Goal: Task Accomplishment & Management: Manage account settings

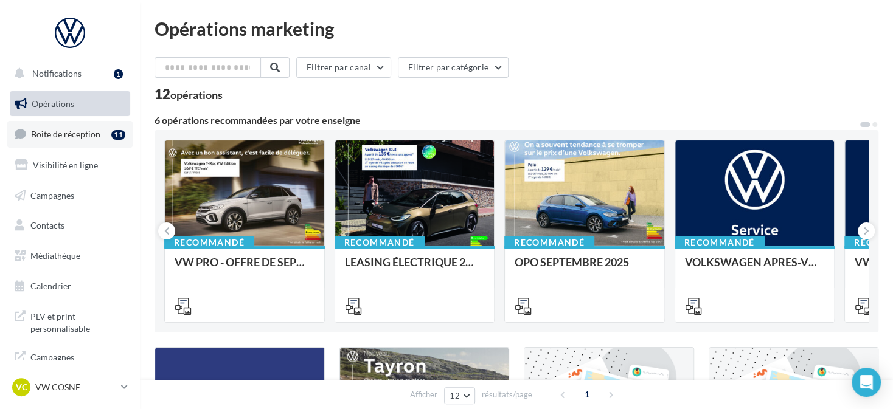
click at [93, 144] on link "Boîte de réception 11" at bounding box center [69, 134] width 125 height 26
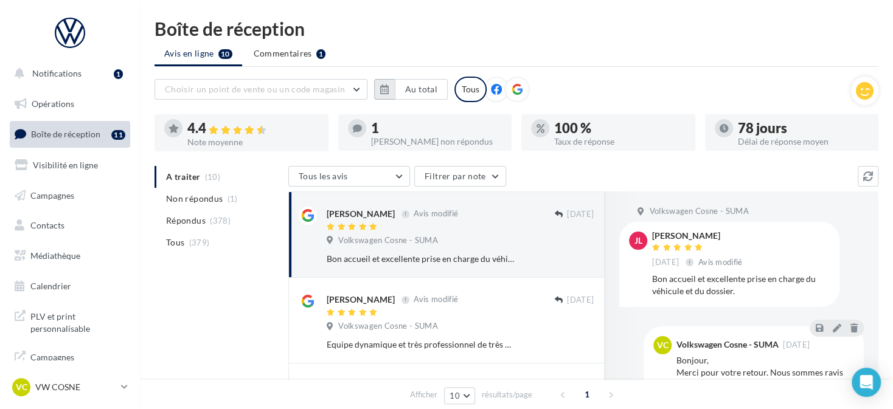
click at [375, 89] on button "button" at bounding box center [384, 89] width 21 height 21
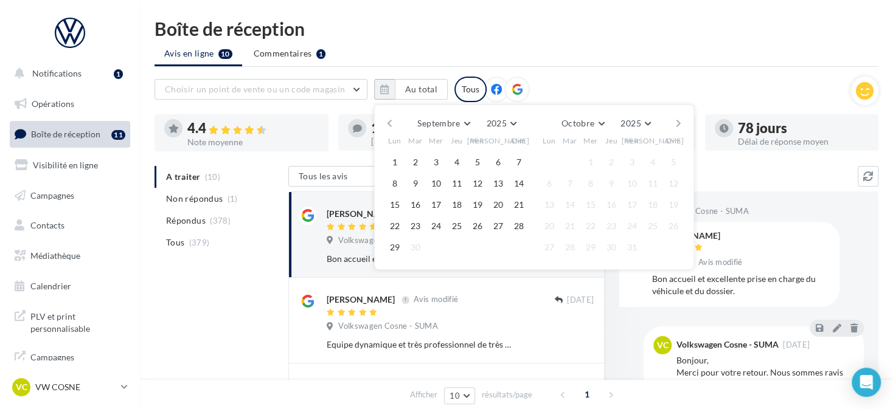
click at [394, 122] on button "button" at bounding box center [389, 123] width 10 height 17
click at [415, 154] on button "1" at bounding box center [415, 162] width 18 height 18
click at [679, 121] on button "button" at bounding box center [678, 123] width 10 height 17
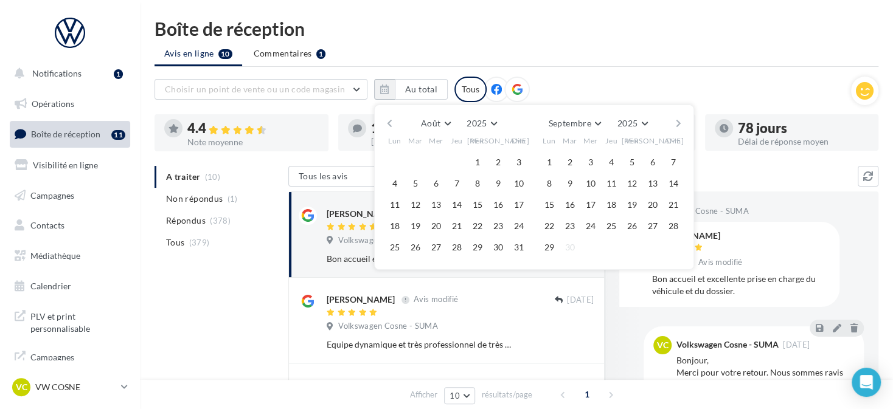
click at [679, 121] on button "button" at bounding box center [678, 123] width 10 height 17
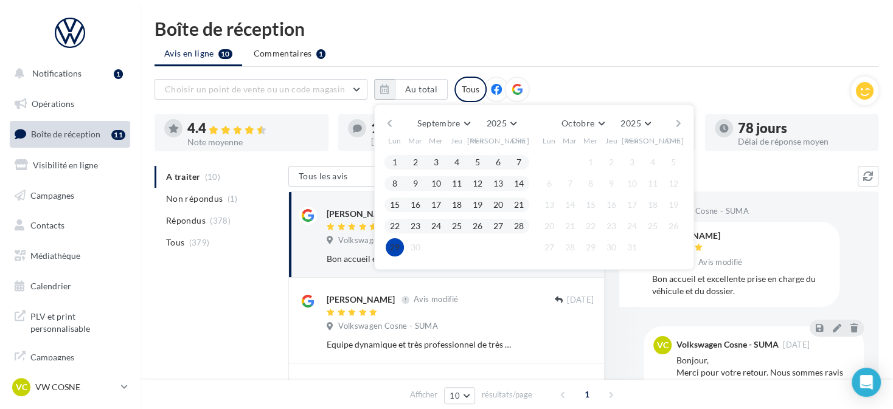
click at [394, 240] on button "29" at bounding box center [395, 247] width 18 height 18
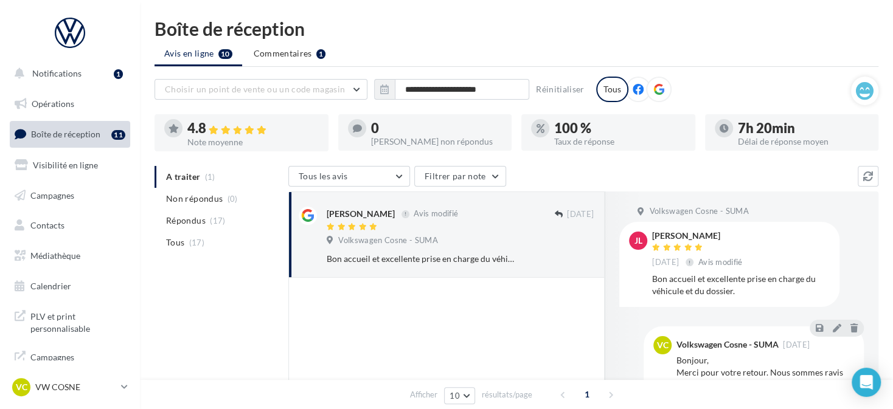
click at [648, 86] on div at bounding box center [659, 90] width 26 height 26
